Goal: Task Accomplishment & Management: Manage account settings

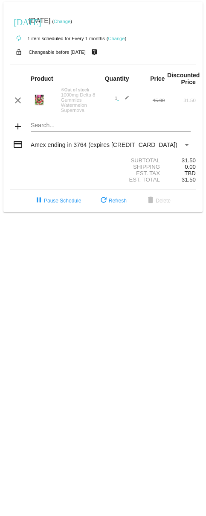
click at [114, 39] on link "Change" at bounding box center [116, 38] width 17 height 5
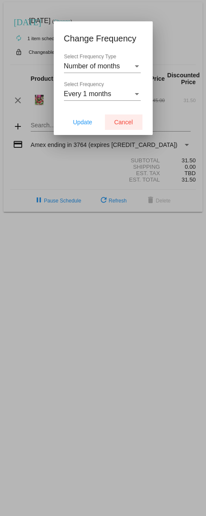
click at [132, 121] on span "Cancel" at bounding box center [123, 122] width 19 height 7
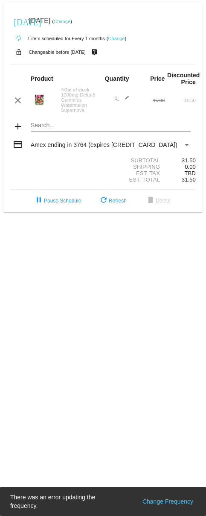
click at [17, 36] on mat-icon "autorenew" at bounding box center [19, 38] width 10 height 10
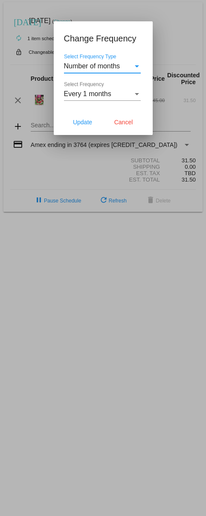
click at [85, 122] on span "Update" at bounding box center [82, 122] width 19 height 7
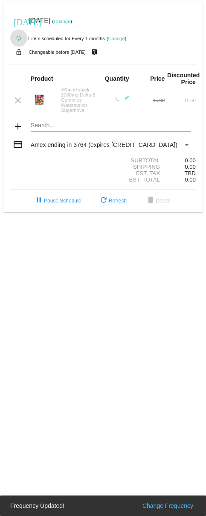
click at [120, 97] on mat-icon "edit" at bounding box center [124, 100] width 10 height 10
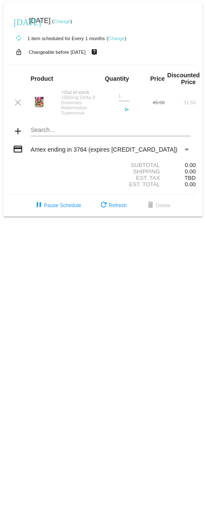
click at [128, 109] on mat-icon "send" at bounding box center [124, 112] width 10 height 10
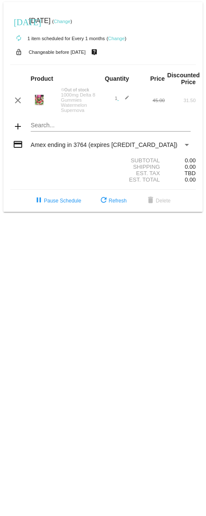
click at [127, 98] on mat-icon "edit" at bounding box center [124, 100] width 10 height 10
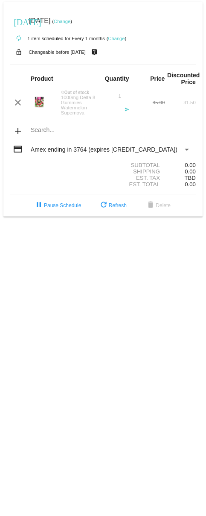
click at [123, 95] on input "1" at bounding box center [124, 97] width 11 height 6
type input "1"
type input "2"
click at [116, 202] on button "refresh Refresh" at bounding box center [113, 205] width 42 height 15
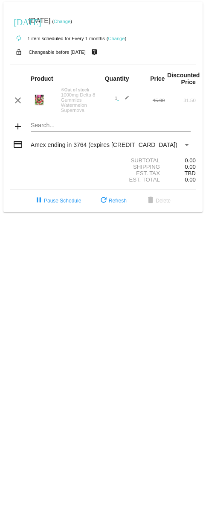
click at [126, 97] on mat-icon "edit" at bounding box center [124, 100] width 10 height 10
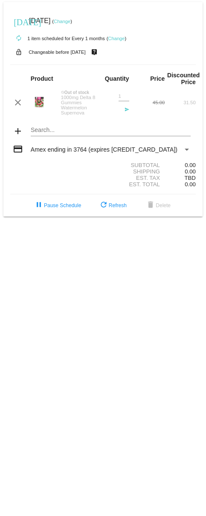
click at [127, 109] on mat-icon "send" at bounding box center [124, 112] width 10 height 10
click at [123, 90] on mat-card "[DATE] [DATE] ( Change ) autorenew 1 item scheduled for Every 1 months ( Change…" at bounding box center [103, 109] width 200 height 214
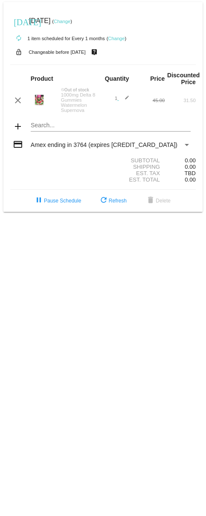
click at [128, 98] on mat-icon "edit" at bounding box center [124, 100] width 10 height 10
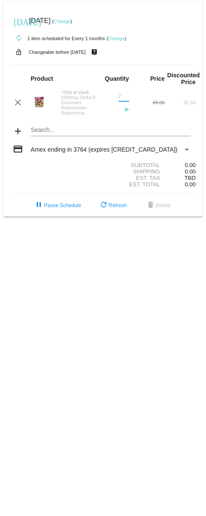
type input "2"
click at [115, 201] on button "refresh Refresh" at bounding box center [113, 205] width 42 height 15
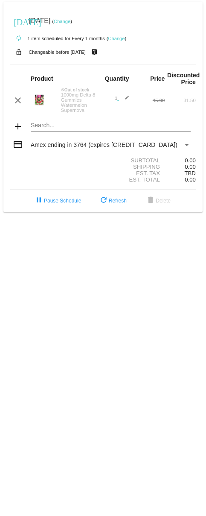
click at [127, 98] on mat-icon "edit" at bounding box center [124, 100] width 10 height 10
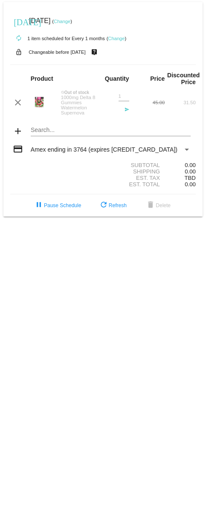
click at [125, 95] on input "1" at bounding box center [124, 97] width 11 height 6
type input "2"
click at [17, 256] on body "[DATE] [DATE] ( Change ) autorenew 1 item scheduled for Every 1 months ( Change…" at bounding box center [103, 258] width 206 height 516
